Goal: Obtain resource: Obtain resource

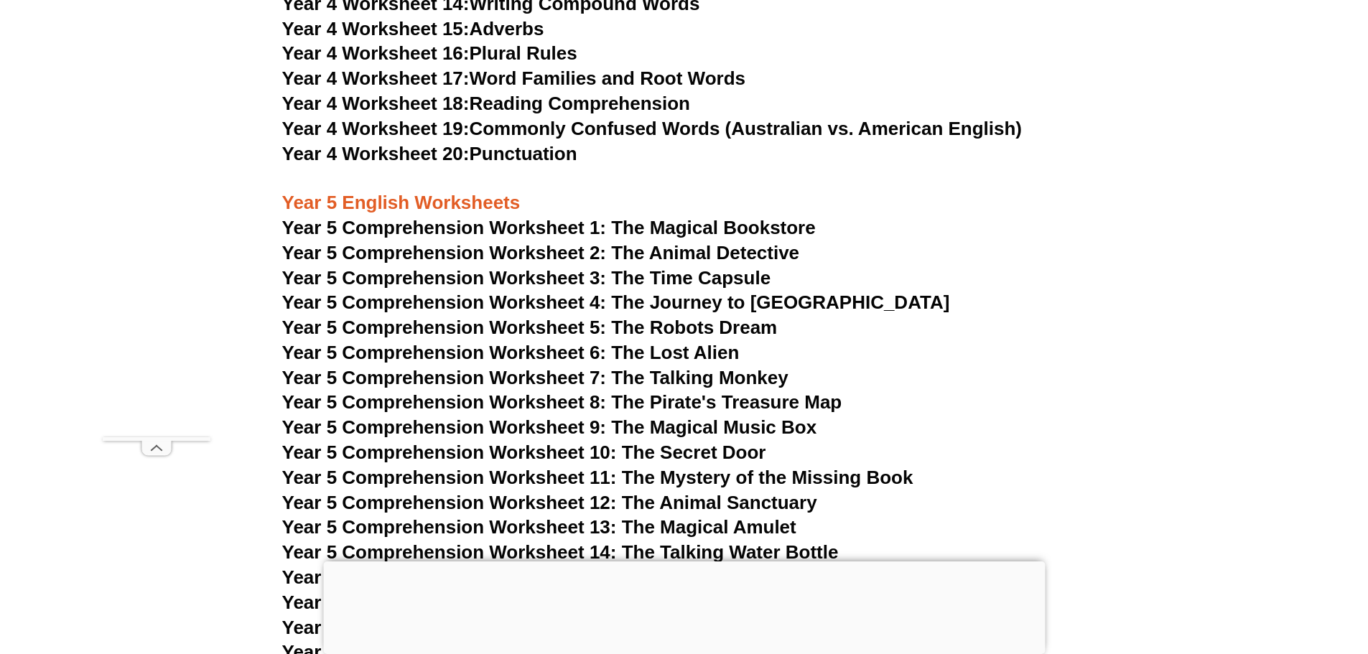
scroll to position [6480, 0]
click at [513, 157] on link "Year 4 Worksheet 20: Punctuation" at bounding box center [429, 155] width 295 height 22
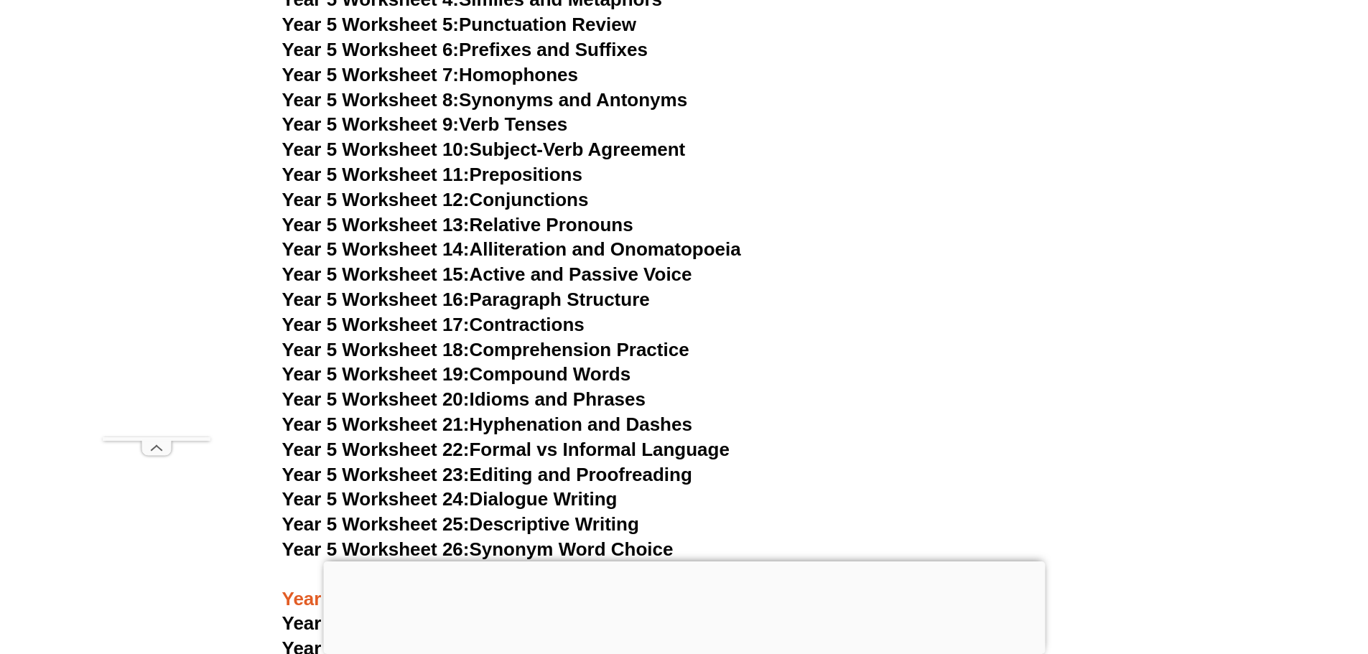
scroll to position [7134, 0]
click at [492, 121] on link "Year 5 Worksheet 9: Verb Tenses" at bounding box center [425, 124] width 286 height 22
click at [501, 206] on link "Year 5 Worksheet 12: Conjunctions" at bounding box center [435, 199] width 307 height 22
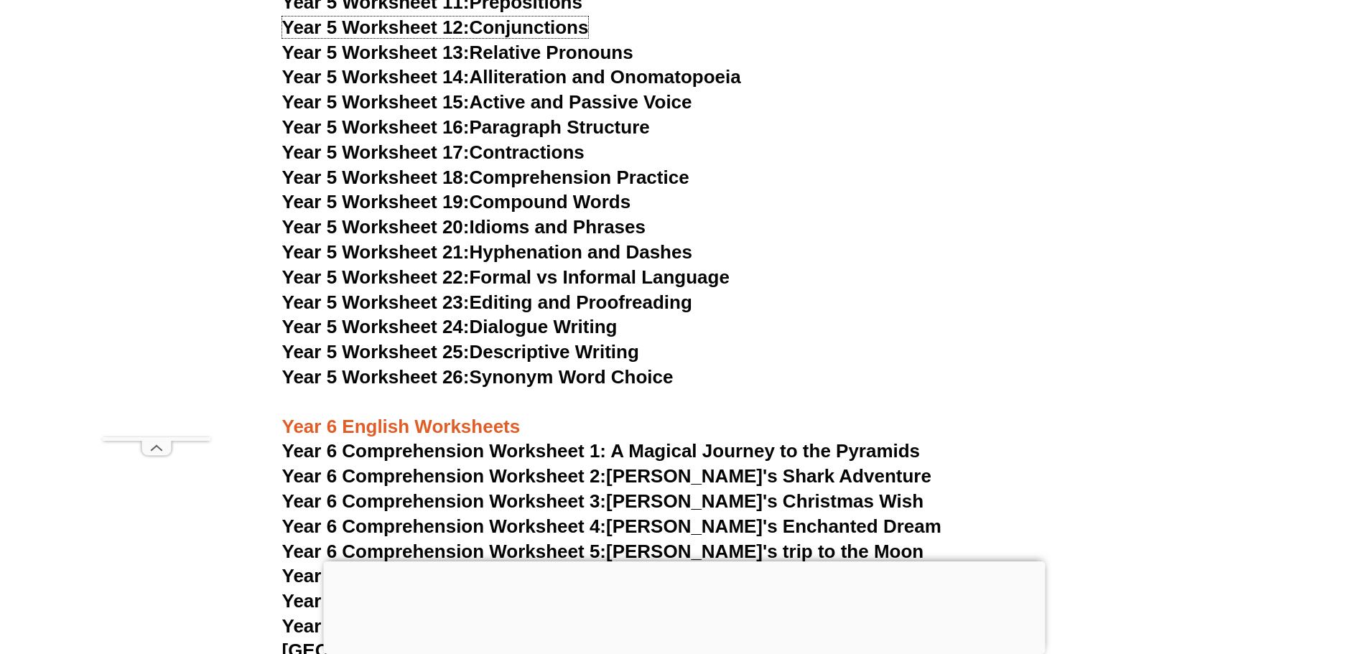
scroll to position [7304, 0]
click at [538, 198] on link "Year 5 Worksheet 19: Compound Words" at bounding box center [456, 203] width 349 height 22
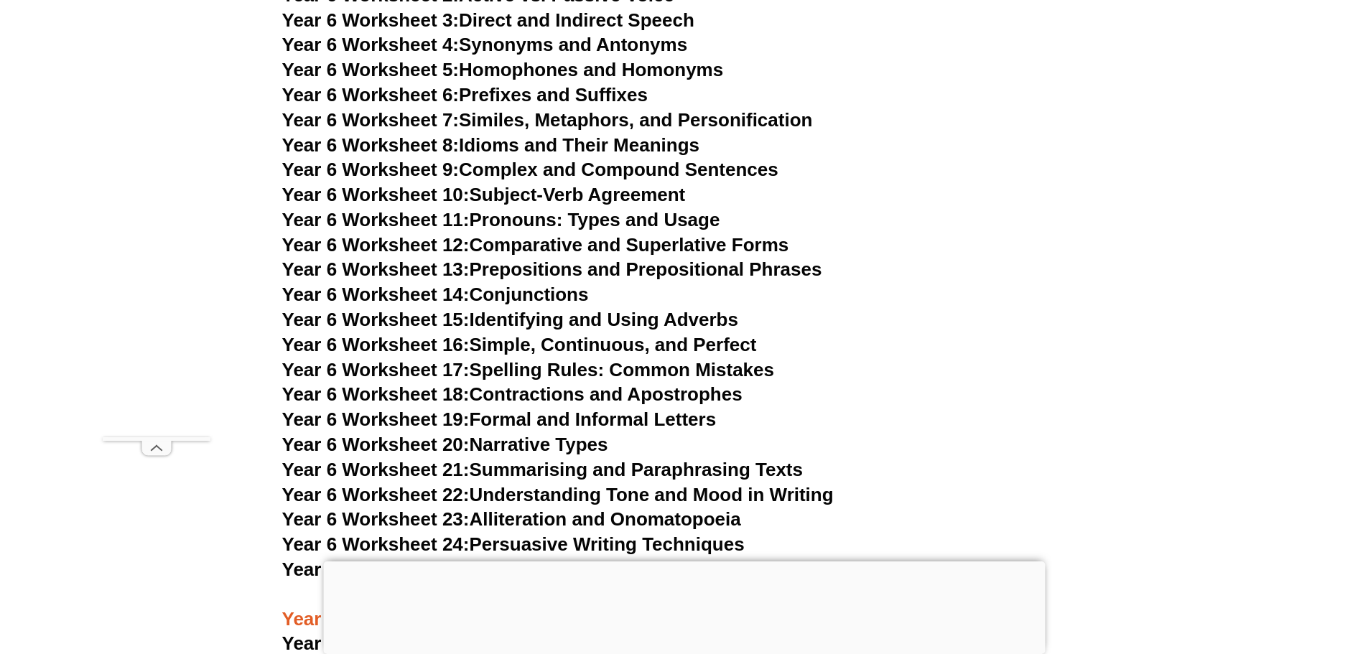
scroll to position [8210, 0]
click at [558, 333] on link "Year 6 Worksheet 16: Simple, Continuous, and Perfect" at bounding box center [519, 344] width 475 height 22
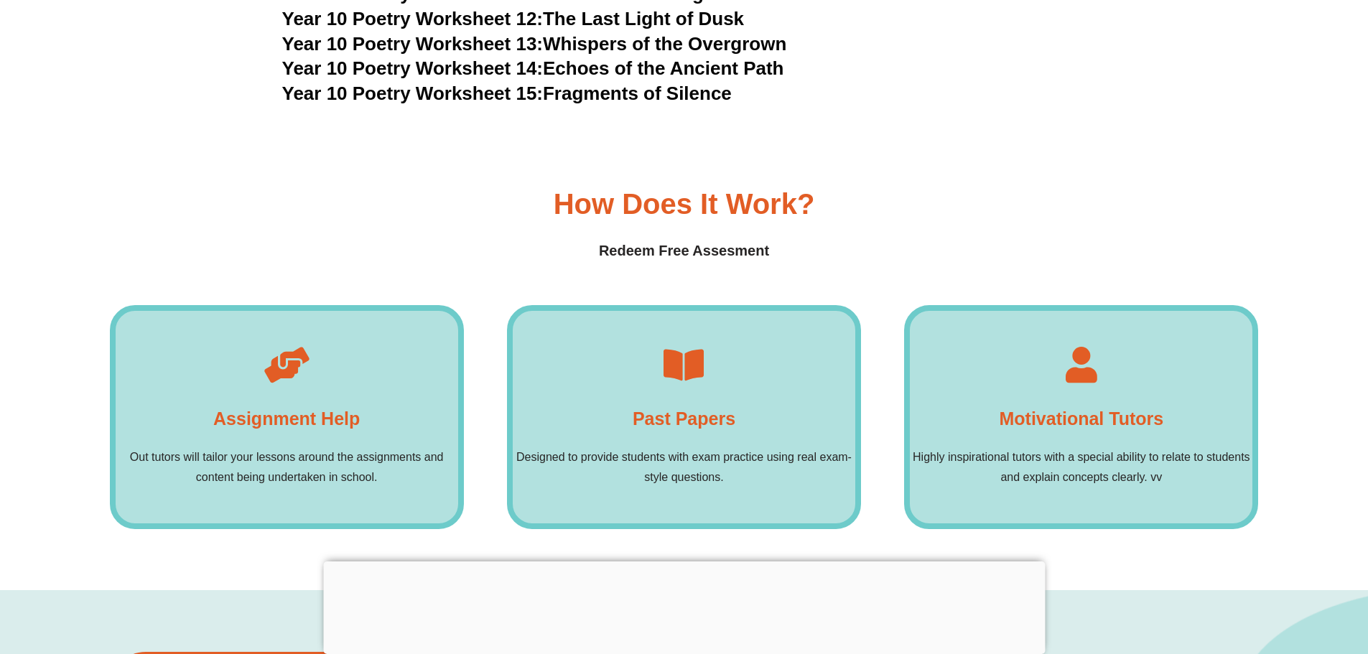
scroll to position [10382, 0]
click at [689, 346] on icon at bounding box center [684, 364] width 36 height 36
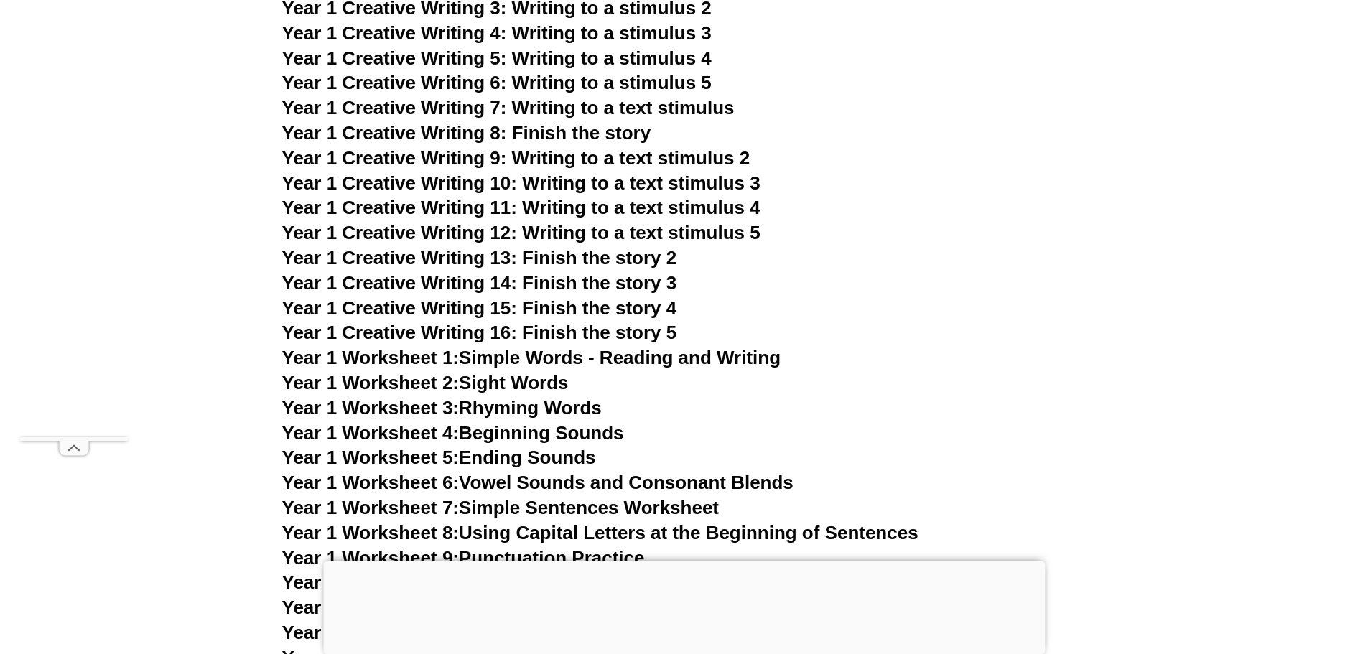
scroll to position [2442, 0]
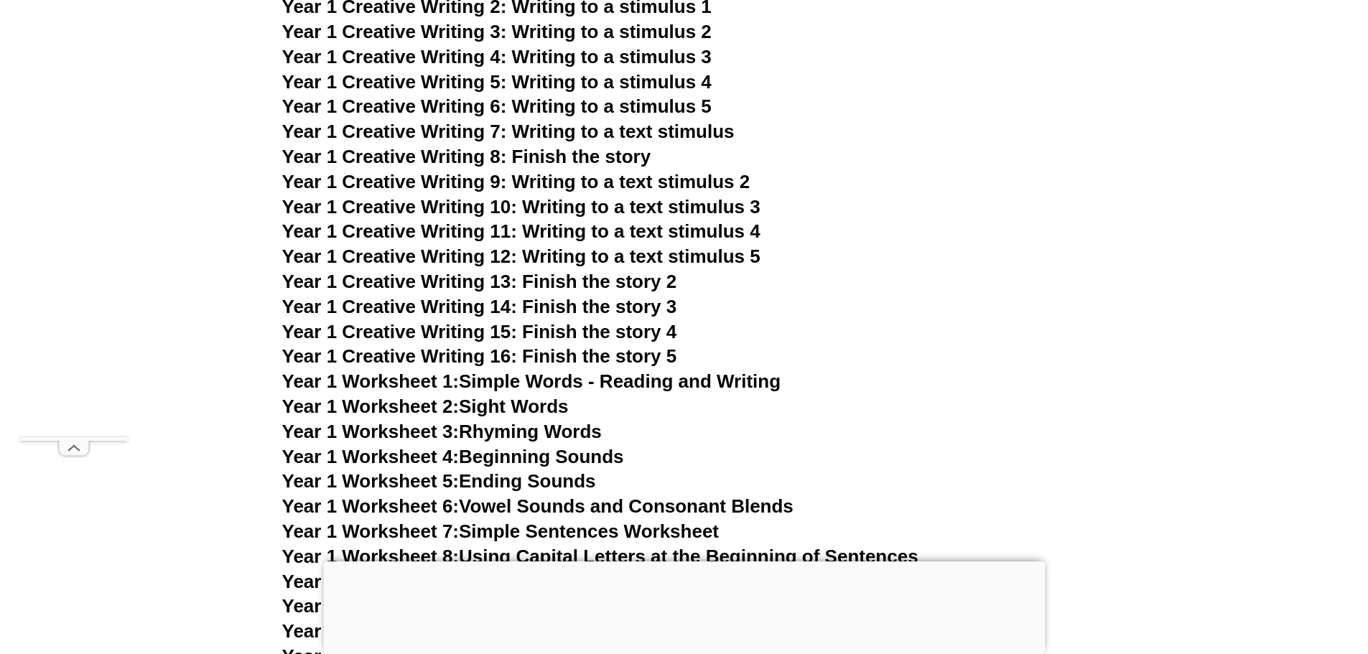
click at [439, 282] on span "Year 1 Creative Writing 13: Finish the story 2" at bounding box center [479, 282] width 395 height 22
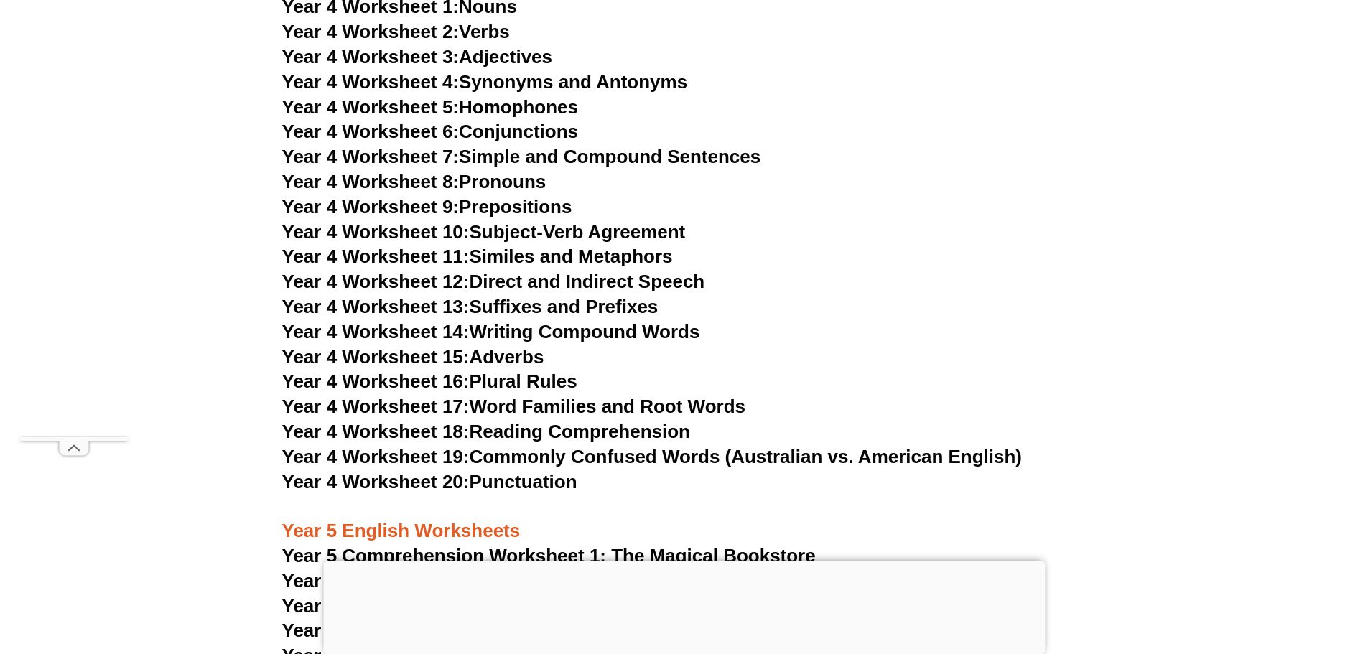
scroll to position [6153, 0]
click at [465, 183] on link "Year 4 Worksheet 8: Pronouns" at bounding box center [414, 181] width 264 height 22
click at [490, 152] on link "Year 4 Worksheet 7: Simple and Compound Sentences" at bounding box center [521, 156] width 479 height 22
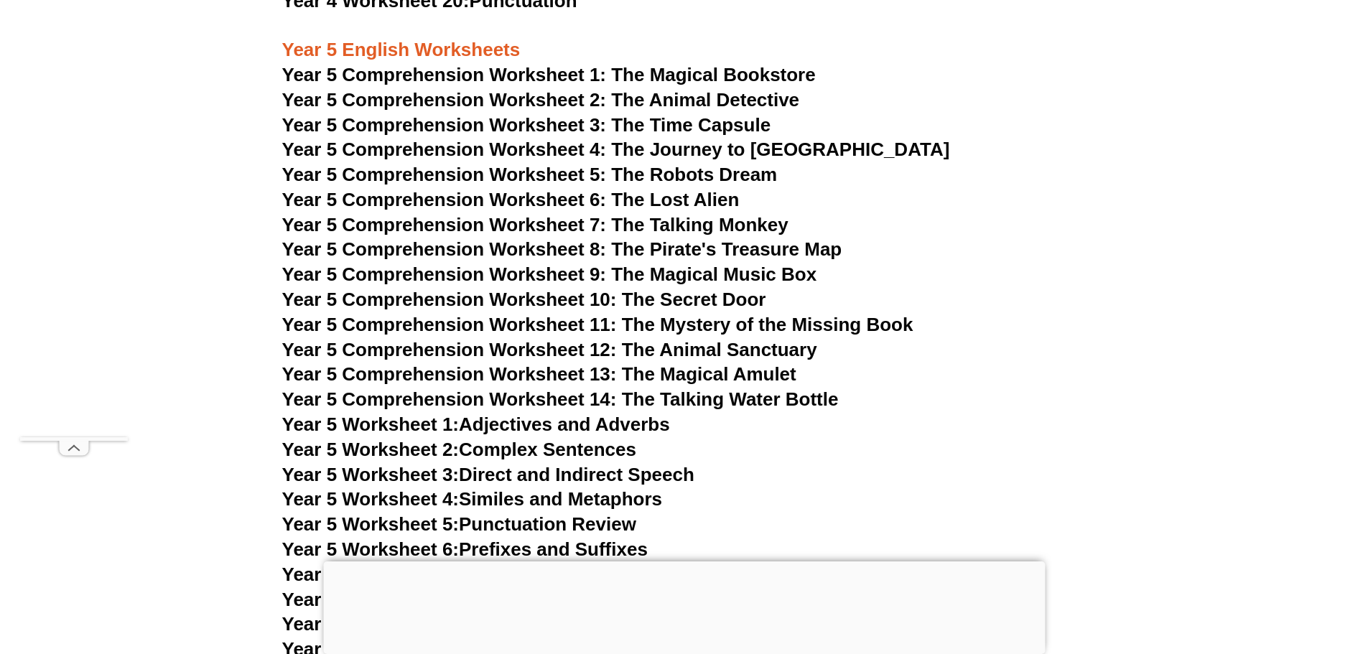
scroll to position [7019, 0]
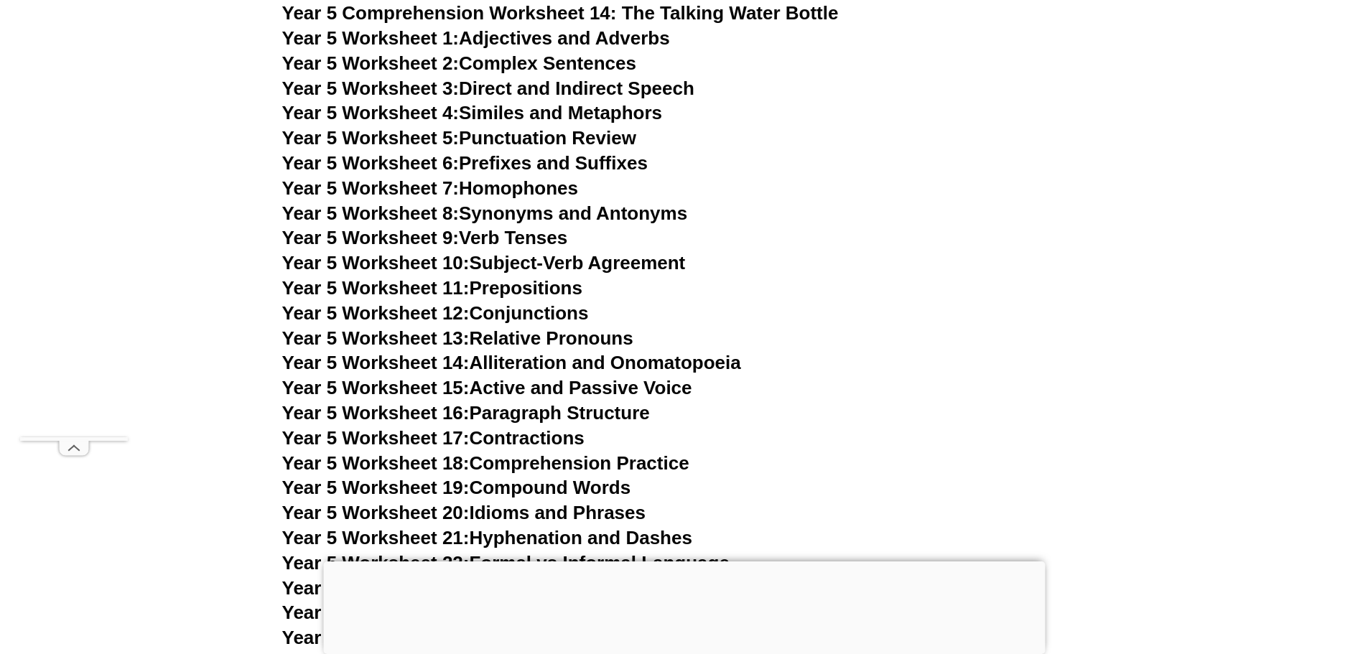
click at [426, 192] on span "Year 5 Worksheet 7:" at bounding box center [370, 188] width 177 height 22
click at [384, 233] on span "Year 5 Worksheet 9:" at bounding box center [370, 238] width 177 height 22
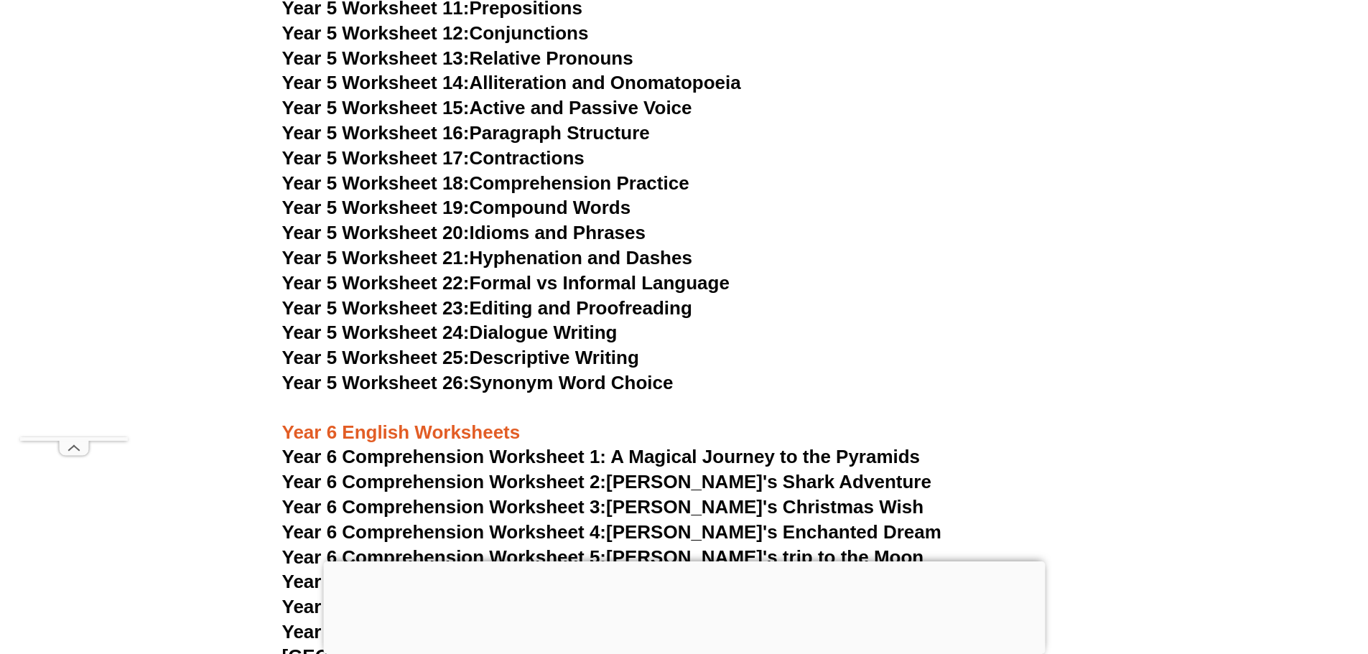
scroll to position [7300, 0]
click at [532, 258] on link "Year 5 Worksheet 21: Hyphenation and Dashes" at bounding box center [487, 257] width 410 height 22
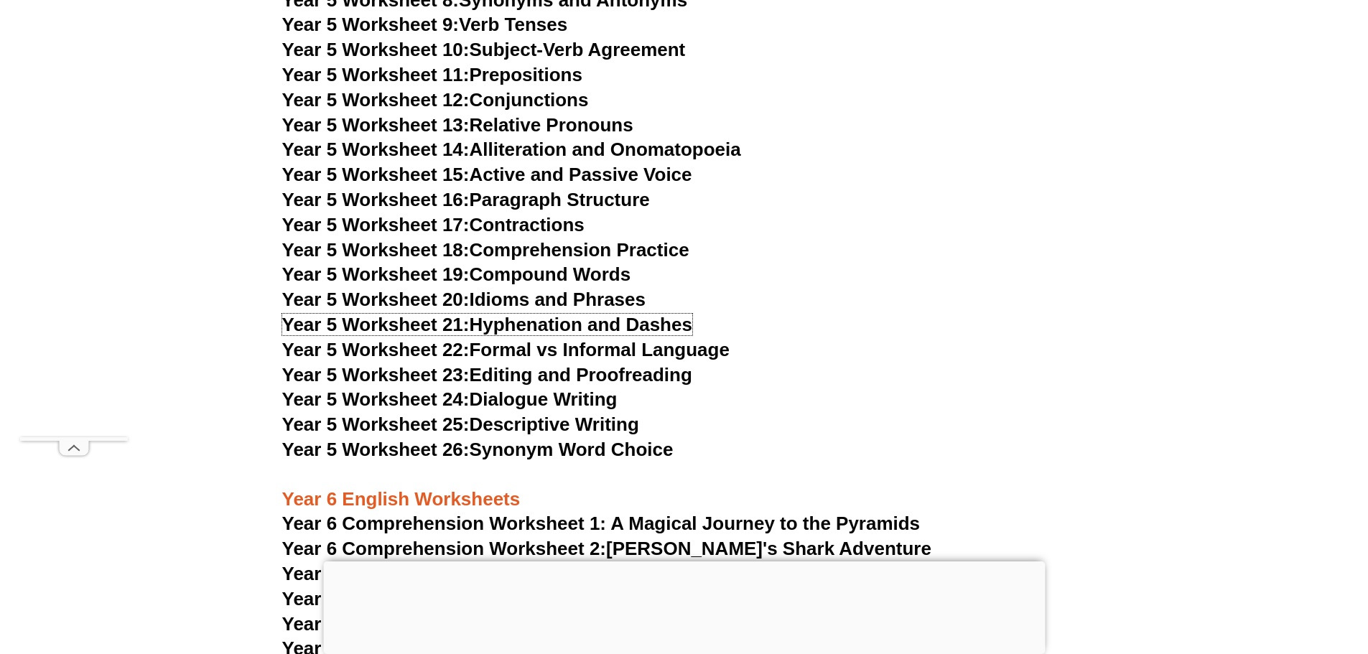
scroll to position [7232, 0]
click at [523, 425] on link "Year 5 Worksheet 25: Descriptive Writing" at bounding box center [460, 425] width 357 height 22
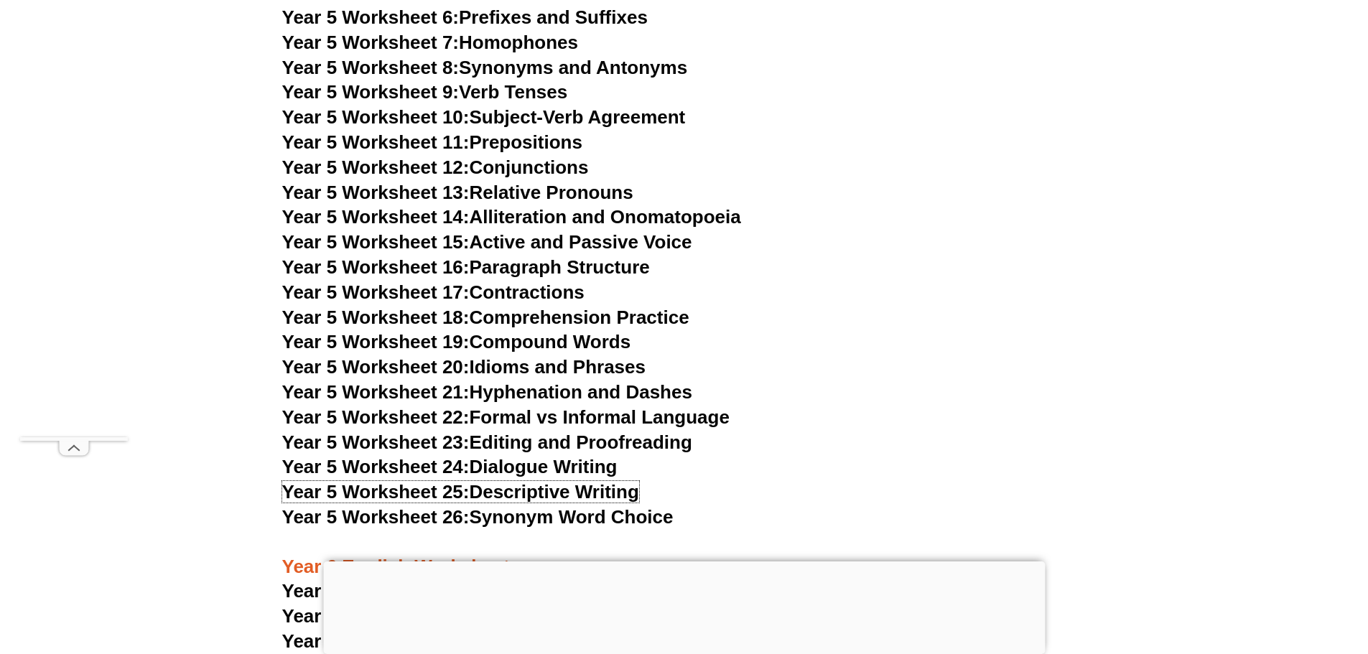
scroll to position [7164, 0]
click at [473, 144] on link "Year 5 Worksheet 11: Prepositions" at bounding box center [432, 143] width 300 height 22
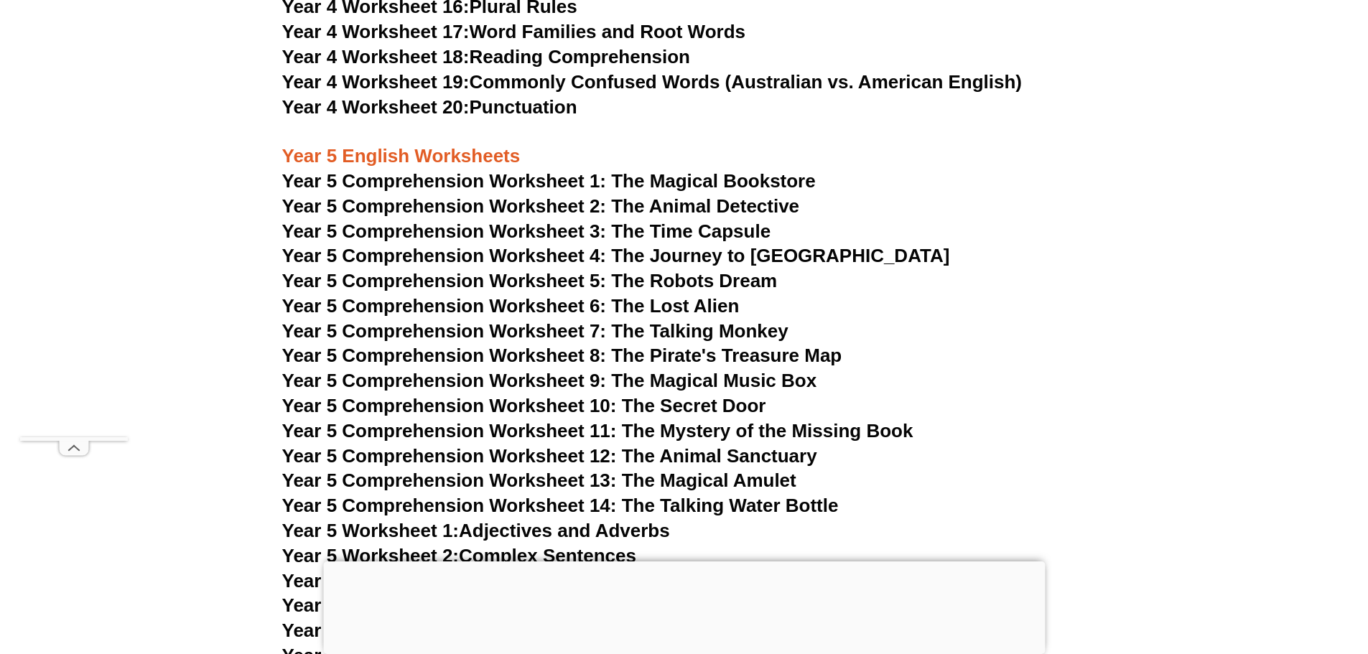
scroll to position [6525, 0]
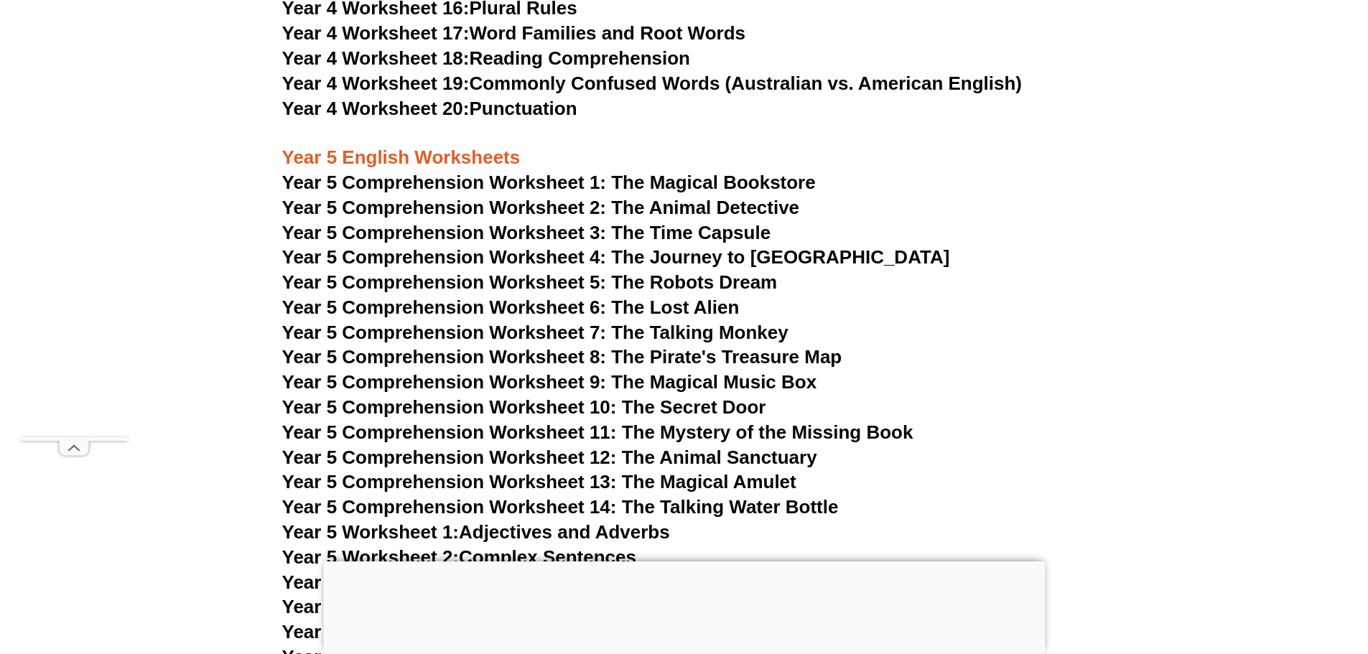
click at [567, 383] on span "Year 5 Comprehension Worksheet 9: The Magical Music Box" at bounding box center [549, 382] width 535 height 22
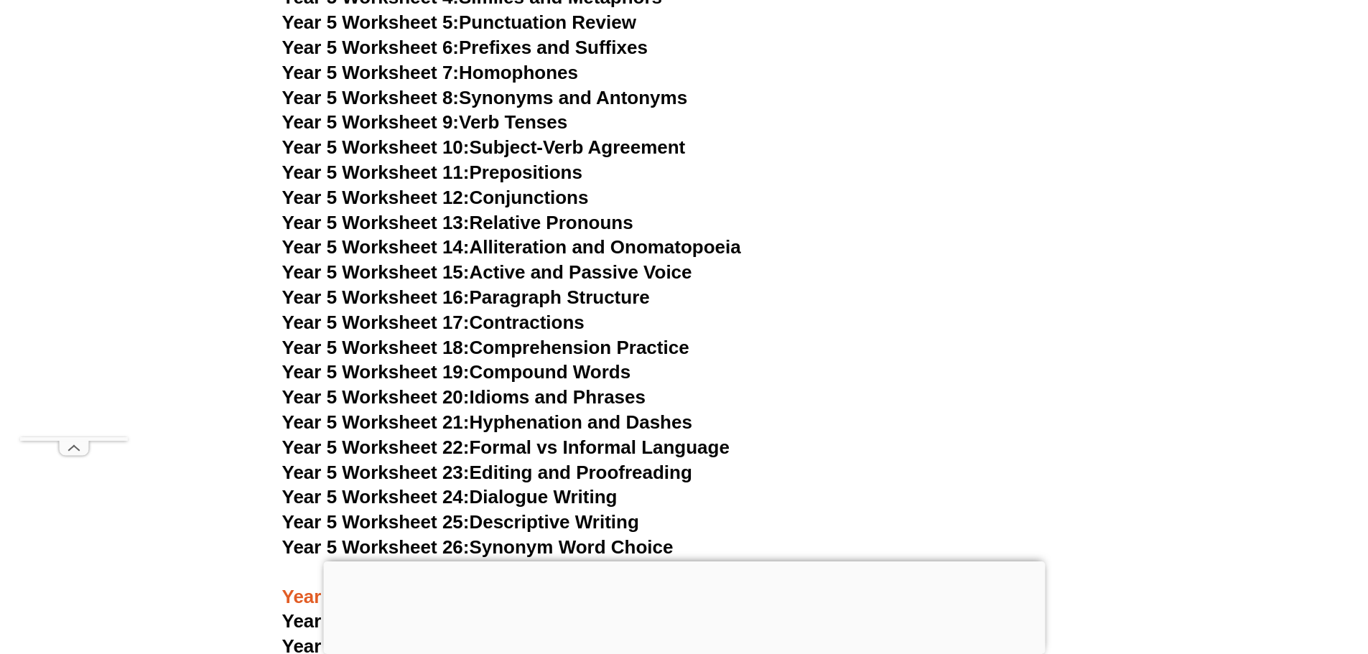
scroll to position [7136, 0]
click at [520, 125] on link "Year 5 Worksheet 9: Verb Tenses" at bounding box center [425, 122] width 286 height 22
click at [529, 294] on link "Year 5 Worksheet 16: Paragraph Structure" at bounding box center [466, 297] width 368 height 22
click at [516, 318] on link "Year 5 Worksheet 17: Contractions" at bounding box center [433, 322] width 302 height 22
click at [498, 340] on link "Year 5 Worksheet 18: Comprehension Practice" at bounding box center [485, 347] width 407 height 22
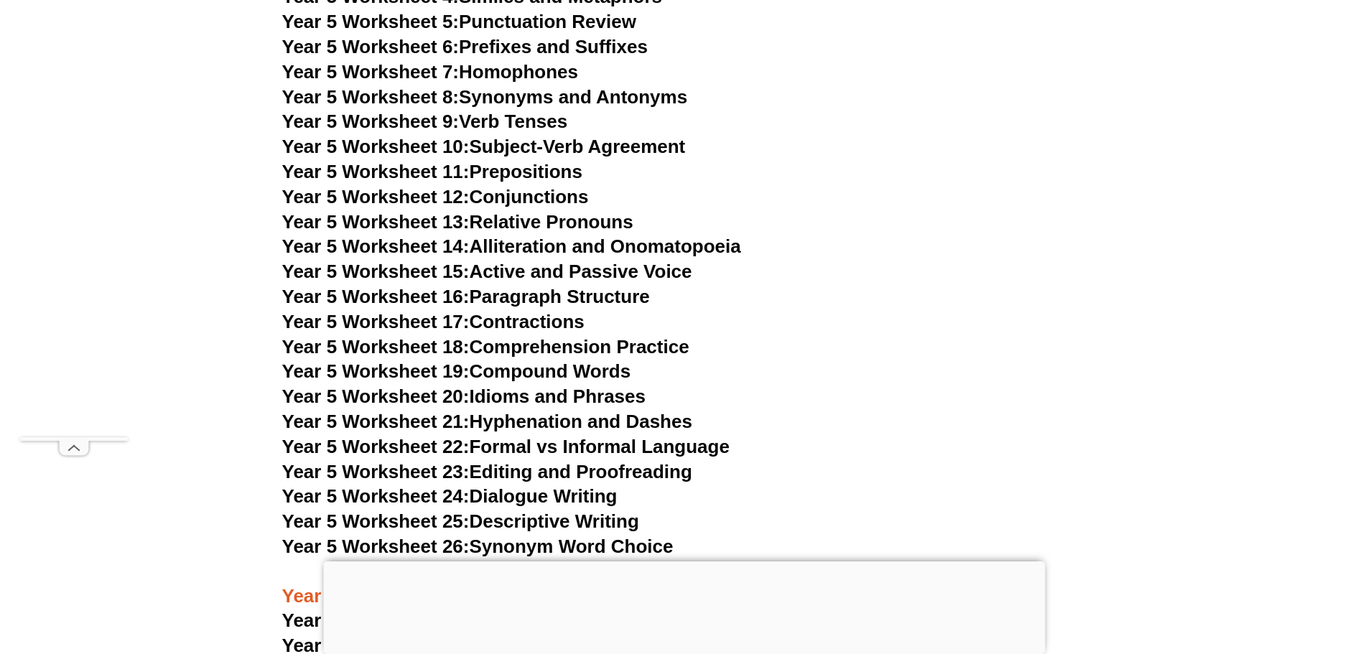
click at [520, 374] on link "Year 5 Worksheet 19: Compound Words" at bounding box center [456, 371] width 349 height 22
click at [496, 401] on link "Year 5 Worksheet 20: Idioms and Phrases" at bounding box center [463, 397] width 363 height 22
click at [541, 429] on link "Year 5 Worksheet 21: Hyphenation and Dashes" at bounding box center [487, 422] width 410 height 22
click at [547, 444] on link "Year 5 Worksheet 22: Formal vs Informal Language" at bounding box center [505, 447] width 447 height 22
click at [538, 472] on link "Year 5 Worksheet 23: Editing and Proofreading" at bounding box center [487, 472] width 410 height 22
